Goal: Task Accomplishment & Management: Use online tool/utility

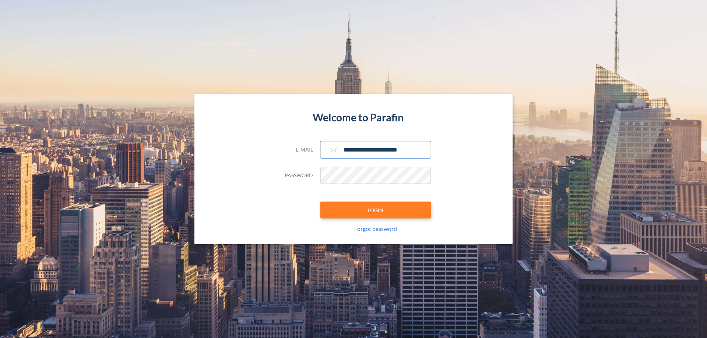
type input "**********"
click at [375, 210] on button "LOGIN" at bounding box center [375, 210] width 110 height 17
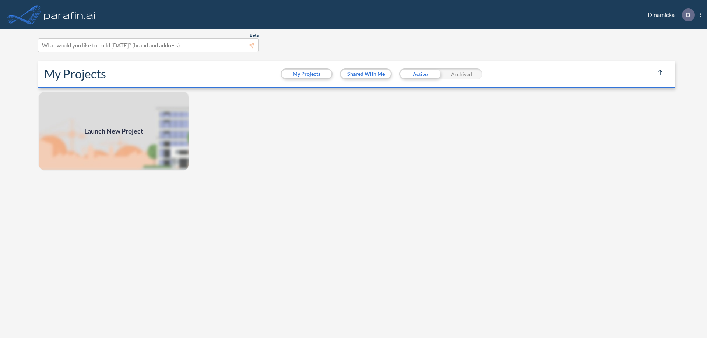
scroll to position [2, 0]
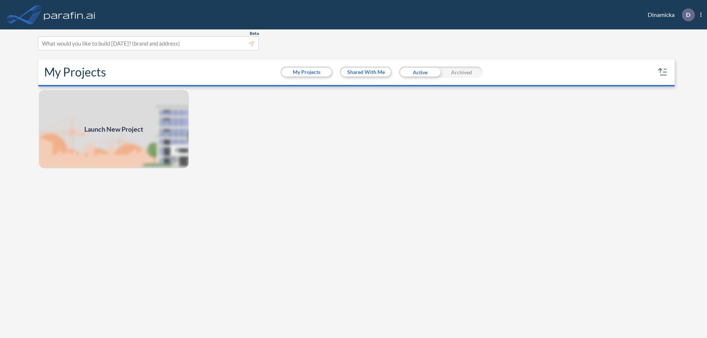
click at [114, 129] on span "Launch New Project" at bounding box center [113, 129] width 59 height 10
